Goal: Information Seeking & Learning: Find specific fact

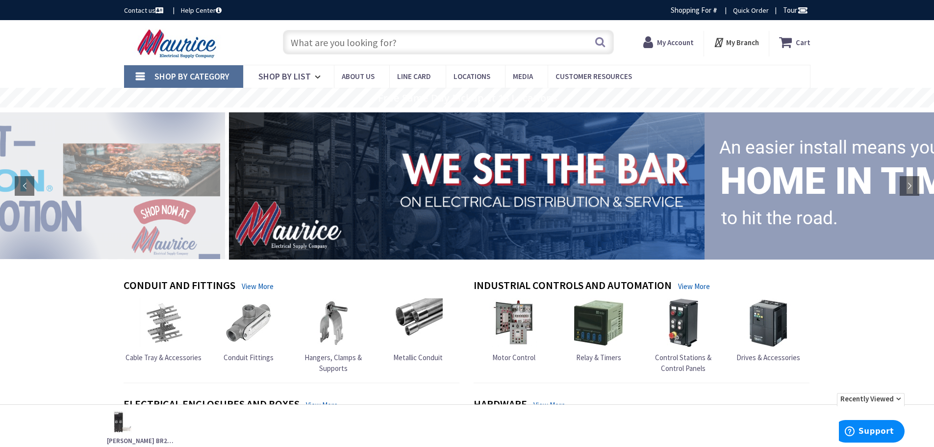
click at [670, 44] on strong "My Account" at bounding box center [675, 42] width 37 height 9
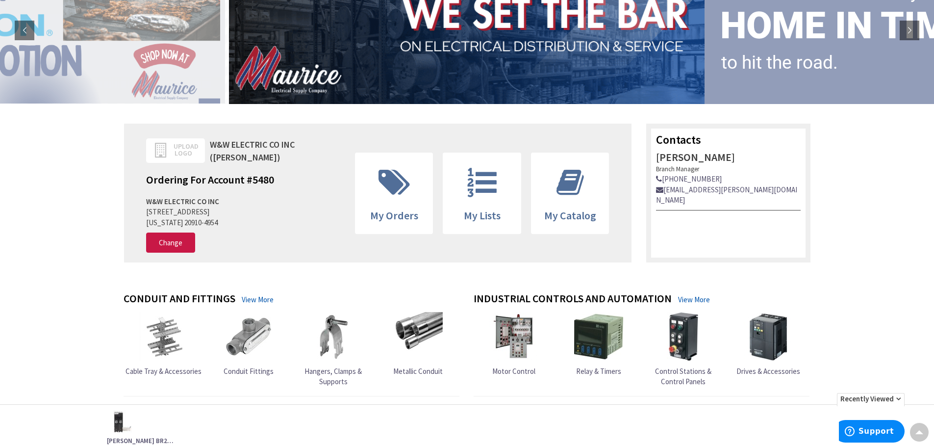
scroll to position [245, 0]
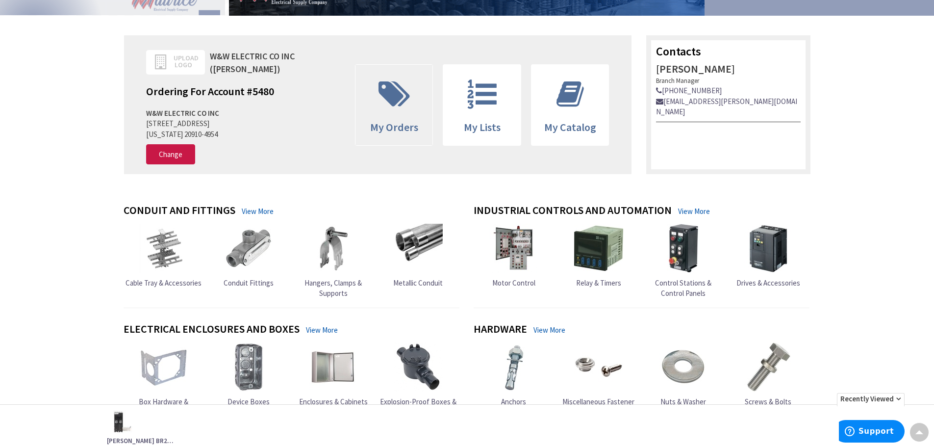
click at [395, 96] on icon at bounding box center [393, 93] width 41 height 29
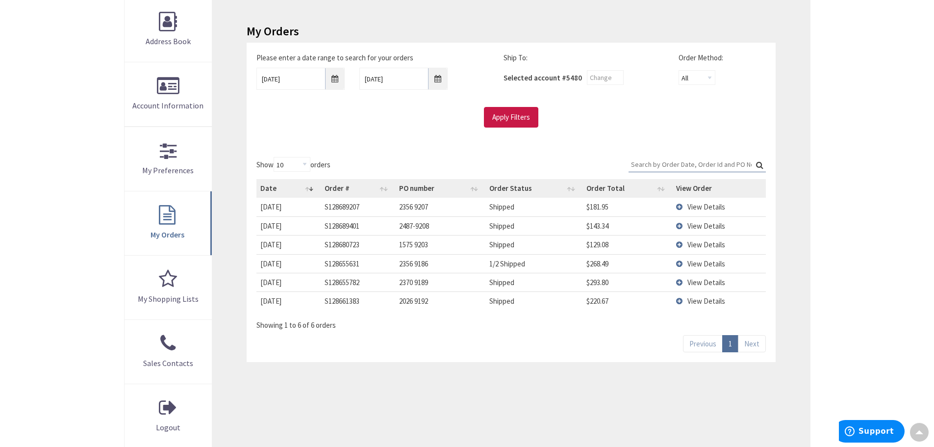
click at [694, 226] on span "View Details" at bounding box center [706, 225] width 38 height 9
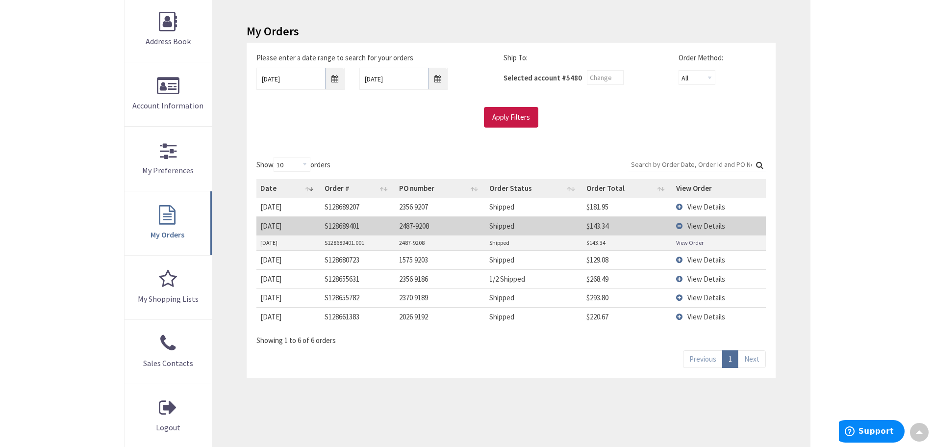
click at [690, 242] on link "View Order" at bounding box center [689, 242] width 27 height 8
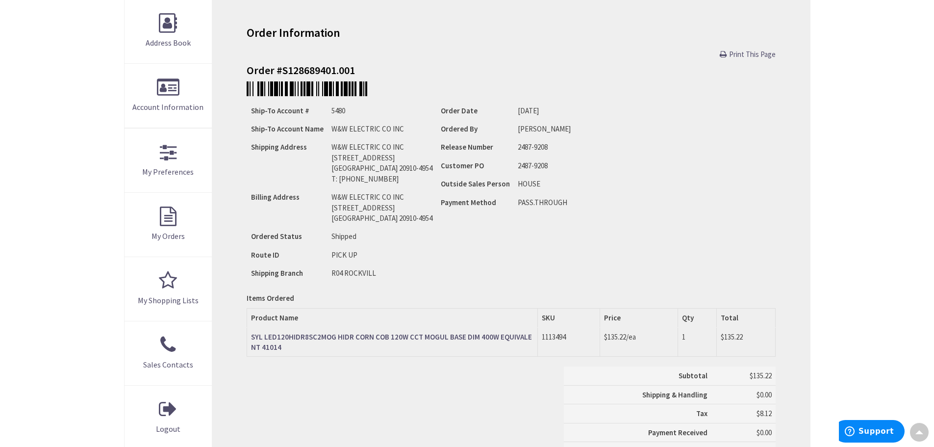
scroll to position [149, 0]
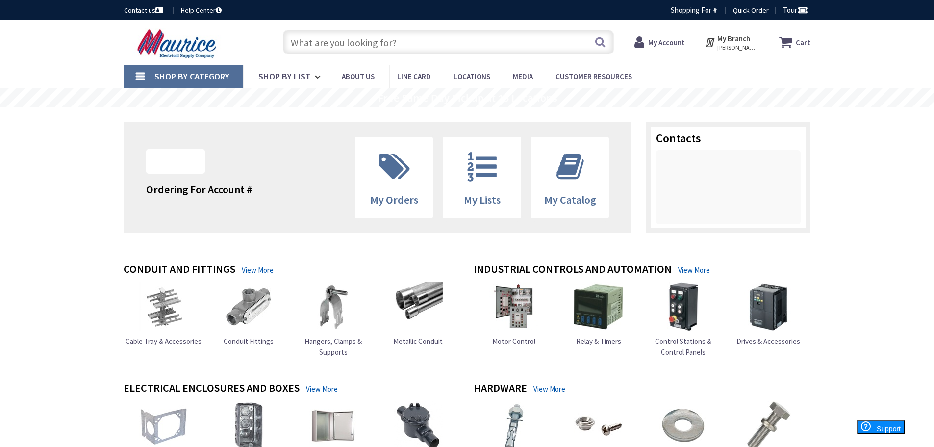
click at [471, 42] on input "text" at bounding box center [448, 42] width 331 height 25
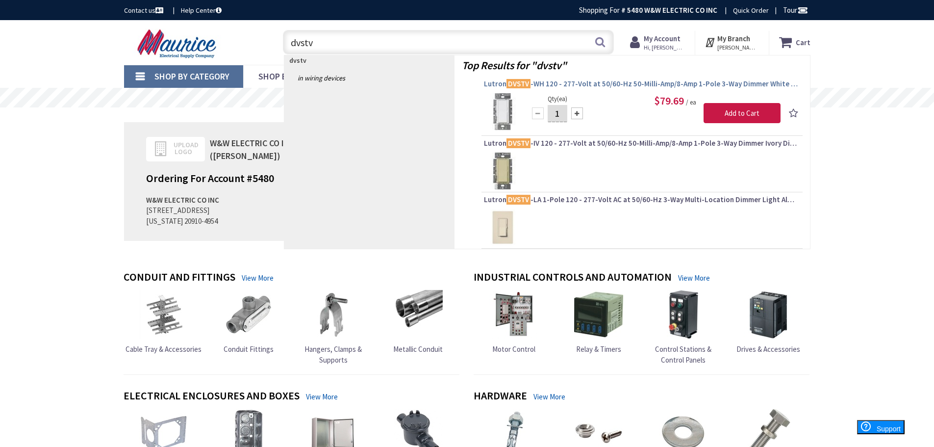
type input "dvstv"
click at [600, 88] on span "Lutron DVSTV -WH 120 - 277-Volt at 50/60-Hz 50-Milli-Amp/8-Amp 1-Pole 3-Way Dim…" at bounding box center [642, 84] width 316 height 10
